Goal: Transaction & Acquisition: Purchase product/service

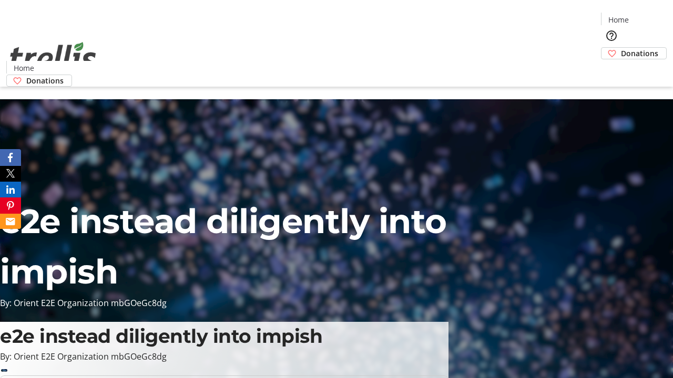
click at [621, 48] on span "Donations" at bounding box center [639, 53] width 37 height 11
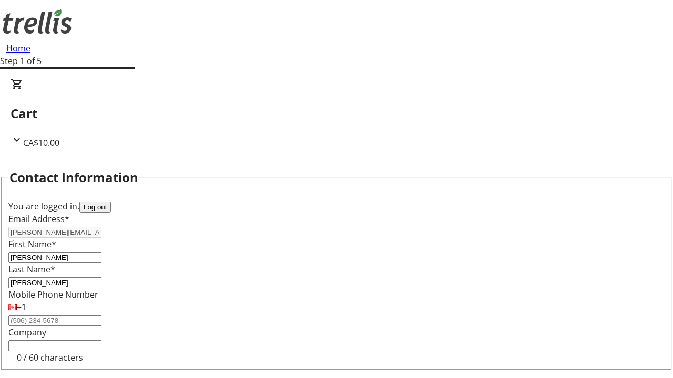
scroll to position [141, 0]
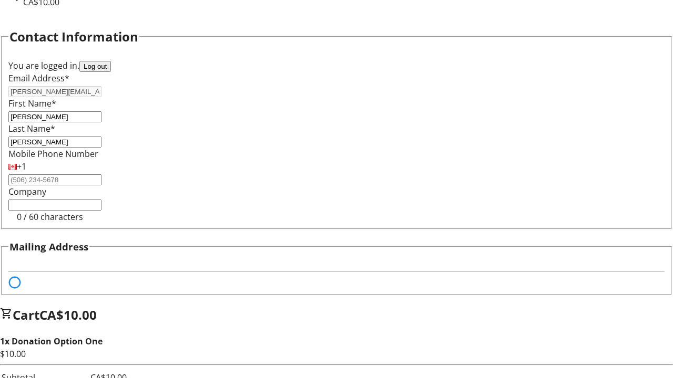
select select "BC"
select select "CA"
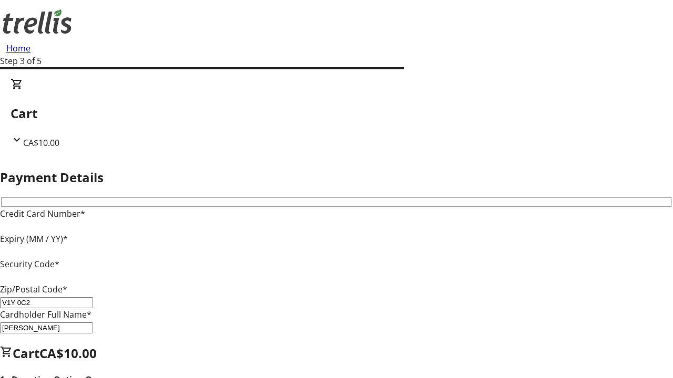
type input "V1Y 0C2"
